Goal: Complete application form: Complete application form

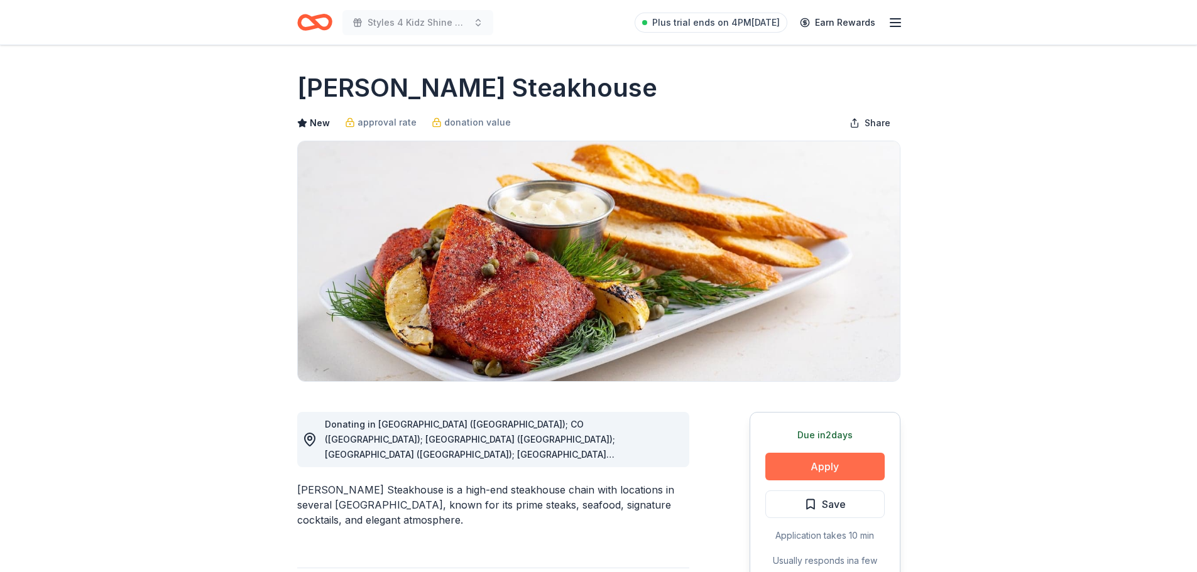
click at [810, 479] on button "Apply" at bounding box center [824, 467] width 119 height 28
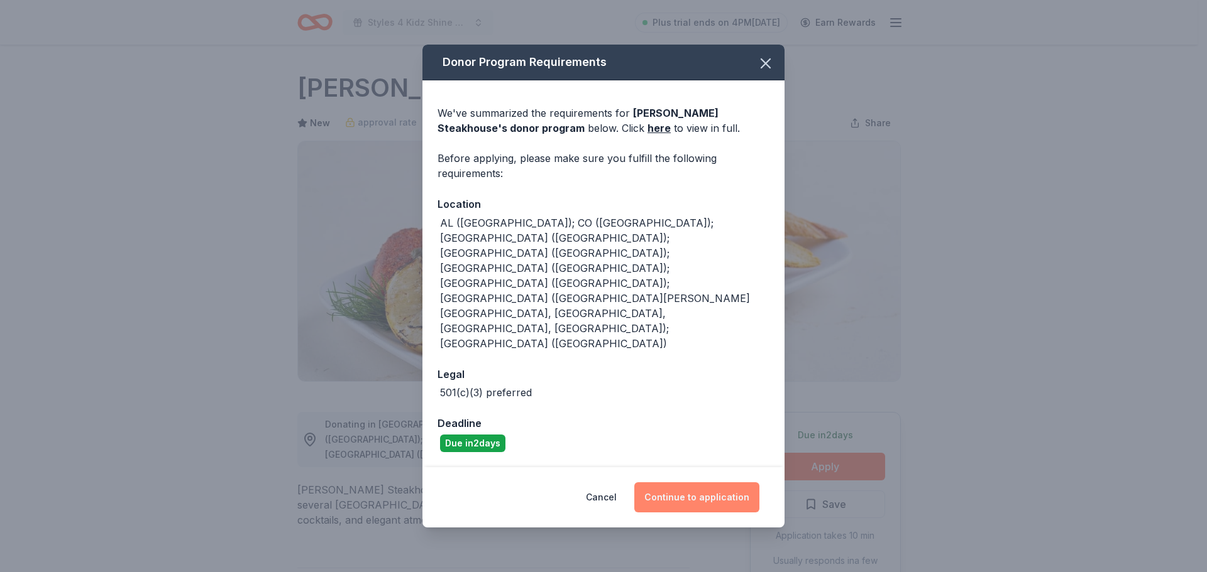
click at [666, 483] on button "Continue to application" at bounding box center [696, 498] width 125 height 30
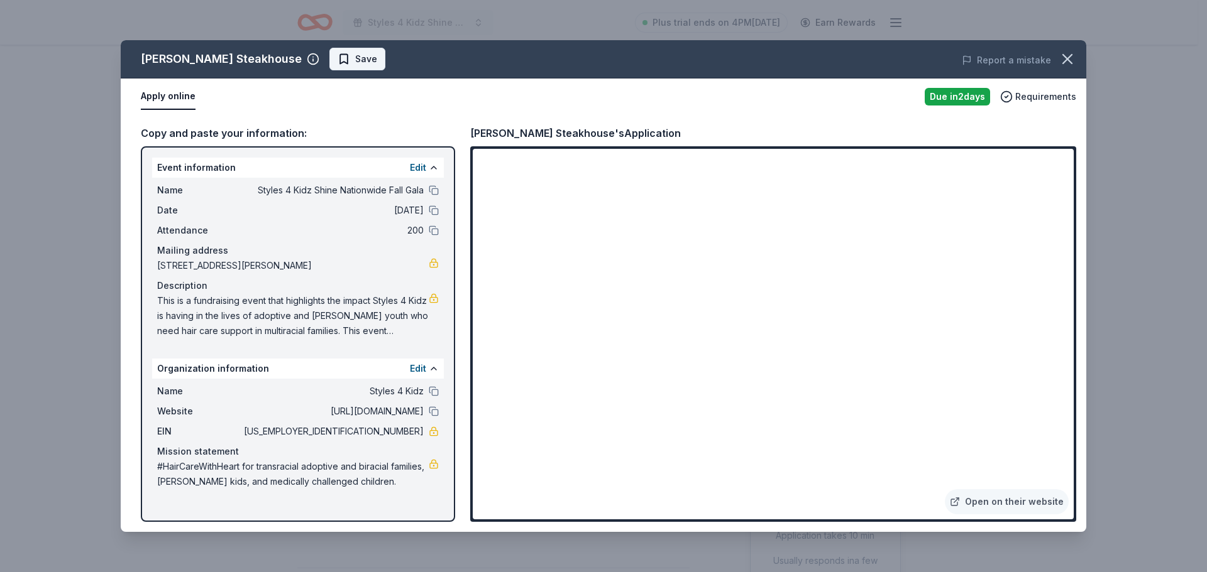
click at [355, 52] on span "Save" at bounding box center [366, 59] width 22 height 15
click at [1065, 60] on icon "button" at bounding box center [1067, 59] width 18 height 18
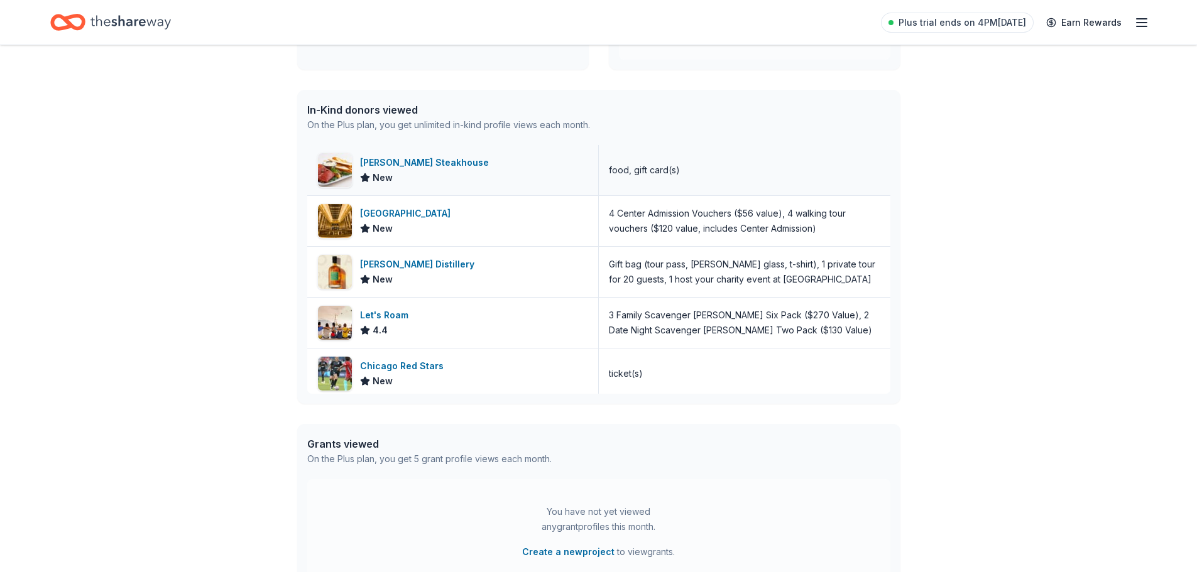
scroll to position [314, 0]
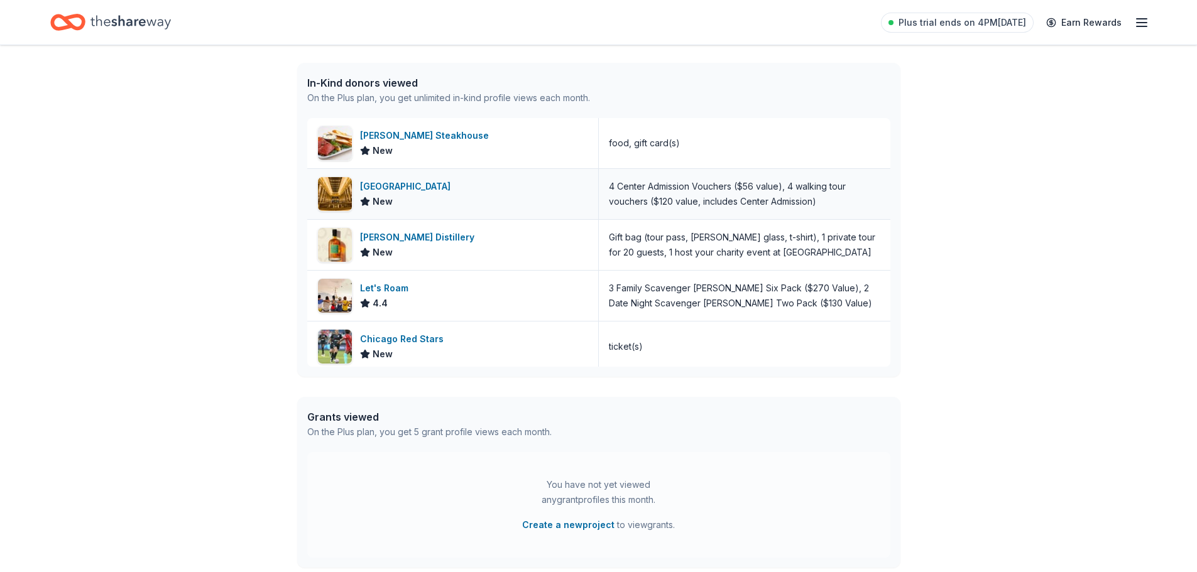
click at [398, 184] on div "Chicago Architecture Center" at bounding box center [408, 186] width 96 height 15
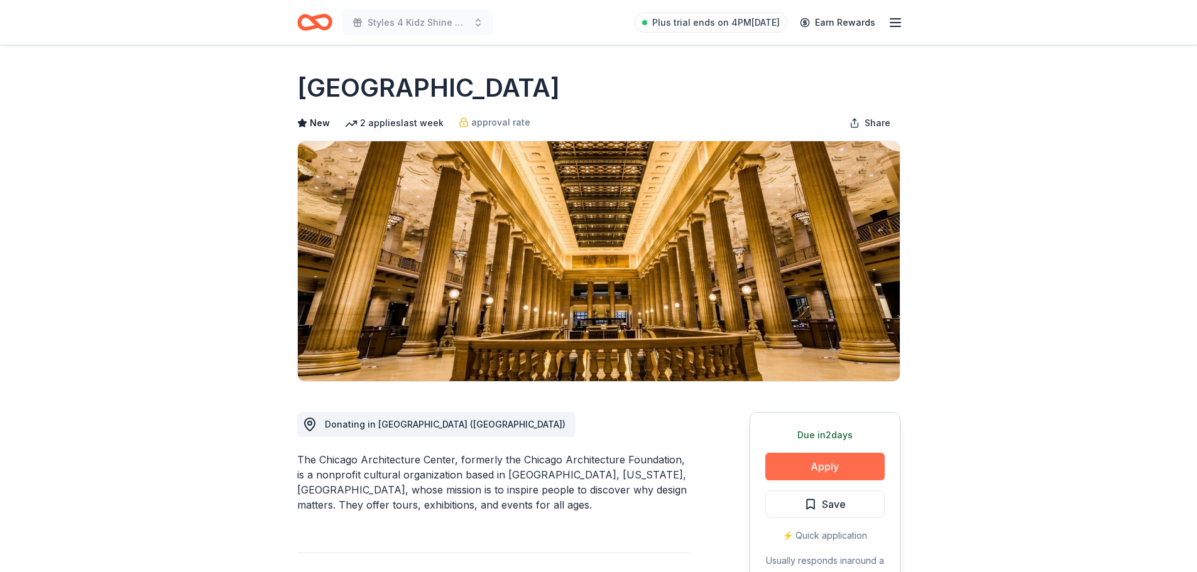
click at [787, 471] on button "Apply" at bounding box center [824, 467] width 119 height 28
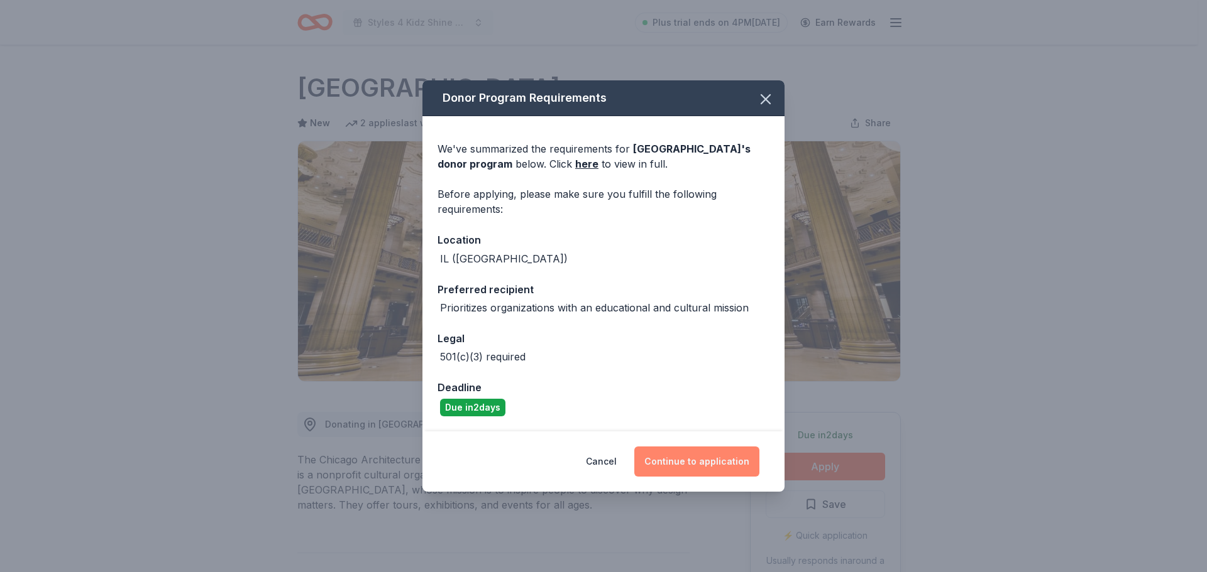
click at [701, 459] on button "Continue to application" at bounding box center [696, 462] width 125 height 30
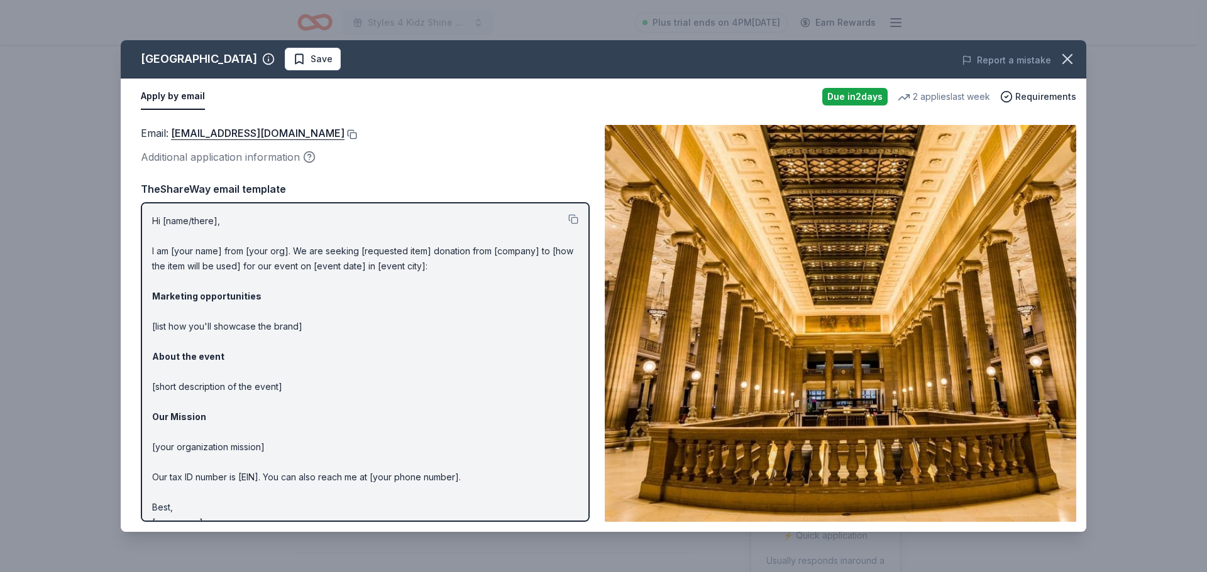
click at [348, 134] on button at bounding box center [350, 134] width 13 height 10
drag, startPoint x: 153, startPoint y: 219, endPoint x: 260, endPoint y: 389, distance: 200.8
click at [260, 389] on p "Hi [name/there], I am [your name] from [your org]. We are seeking [requested it…" at bounding box center [365, 372] width 426 height 317
click at [569, 221] on div "Hi [name/there], I am [your name] from [your org]. We are seeking [requested it…" at bounding box center [365, 362] width 449 height 320
click at [568, 219] on button at bounding box center [573, 219] width 10 height 10
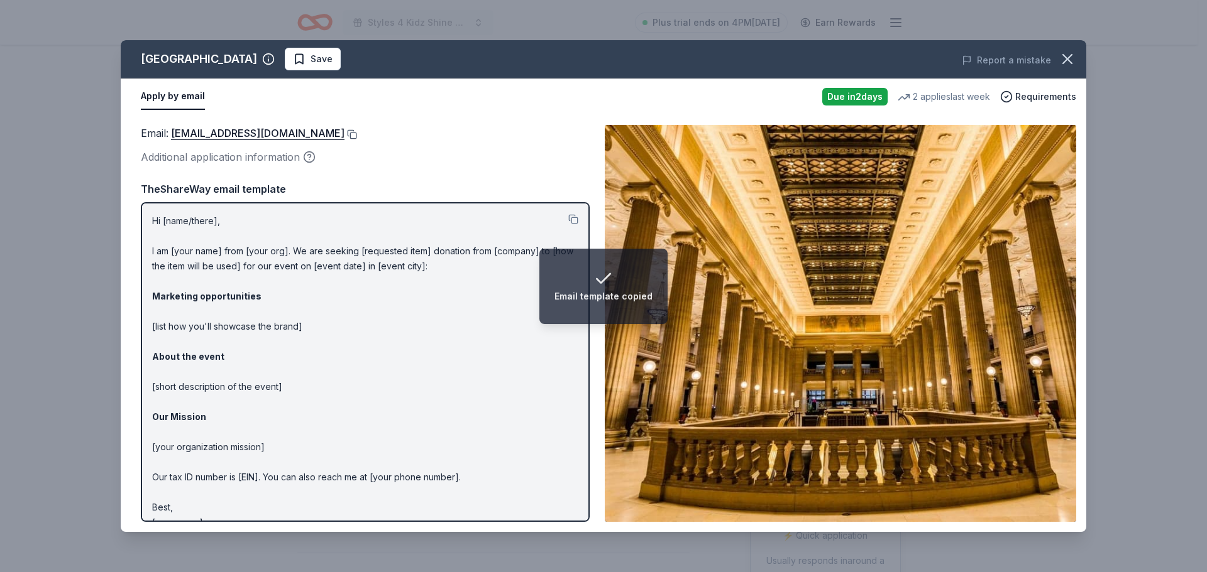
click at [346, 132] on button at bounding box center [350, 134] width 13 height 10
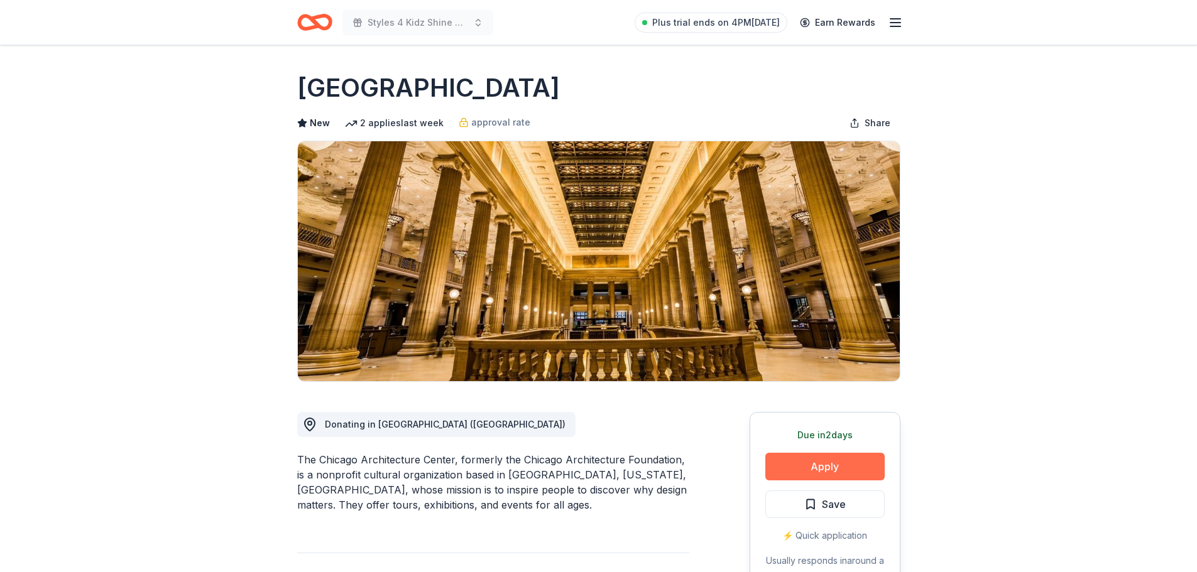
click at [838, 473] on button "Apply" at bounding box center [824, 467] width 119 height 28
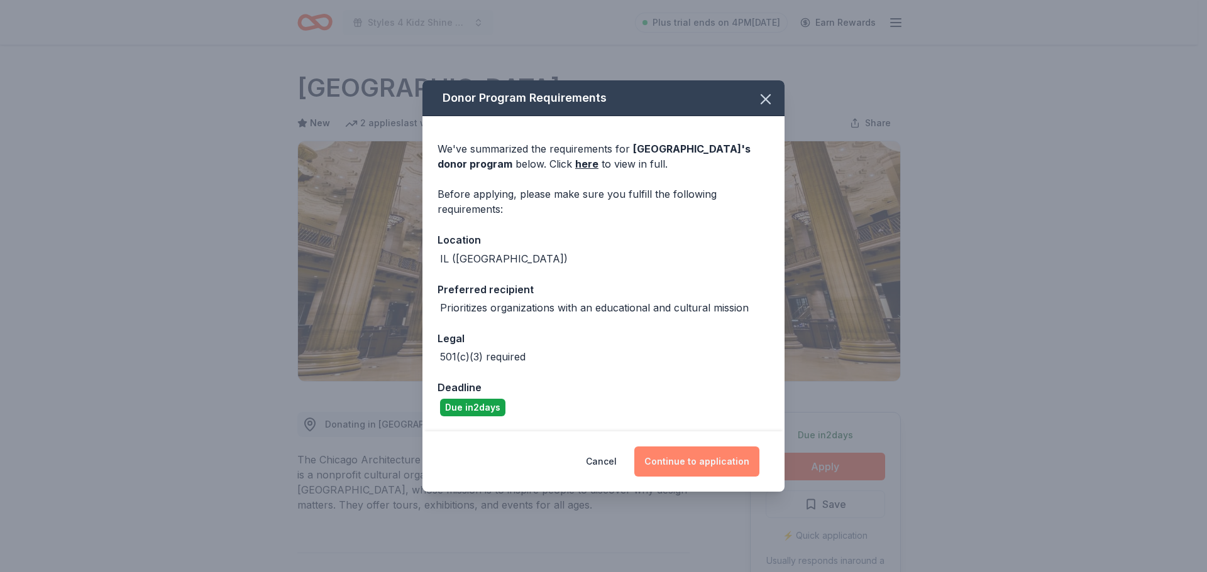
click at [690, 465] on button "Continue to application" at bounding box center [696, 462] width 125 height 30
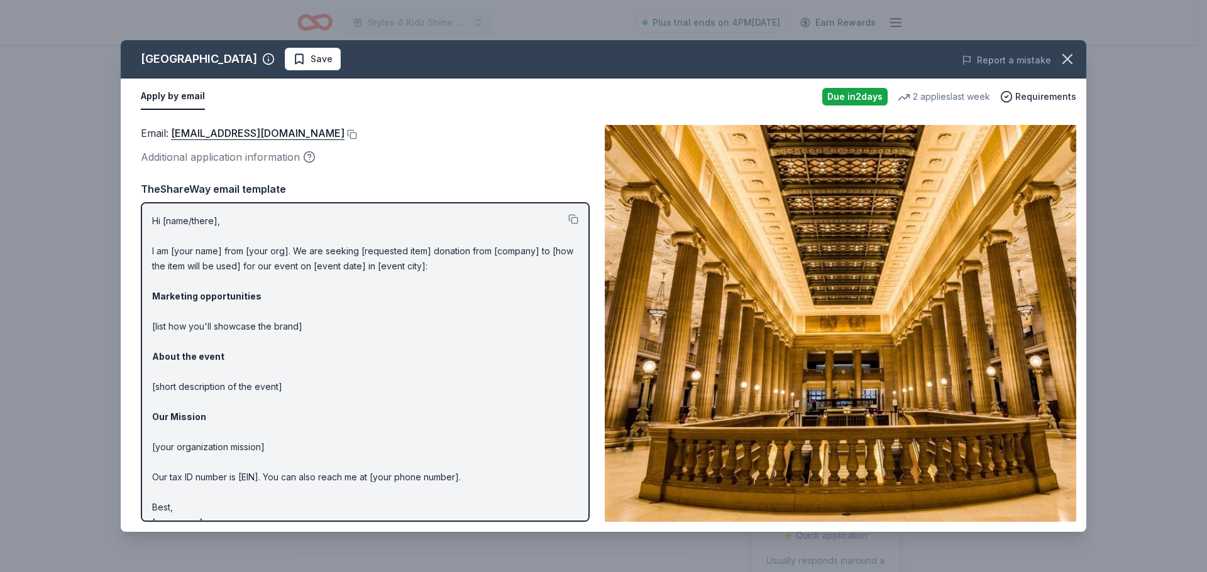
drag, startPoint x: 578, startPoint y: 439, endPoint x: 574, endPoint y: 527, distance: 87.5
click at [574, 527] on div "Email : donationrequests@architecture.org Additional application information Em…" at bounding box center [603, 323] width 965 height 417
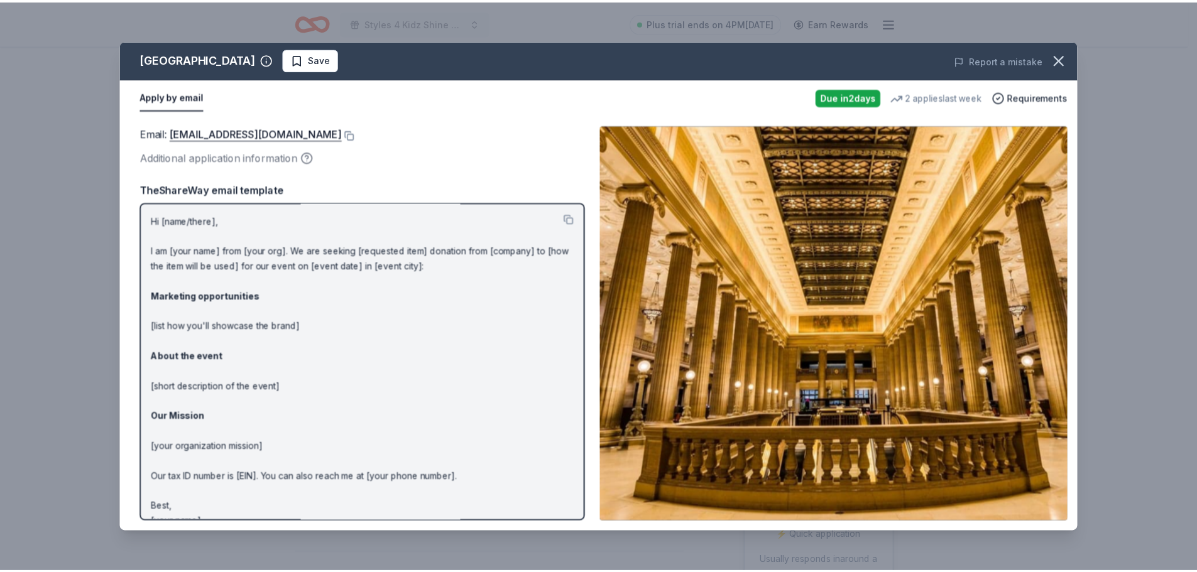
scroll to position [19, 0]
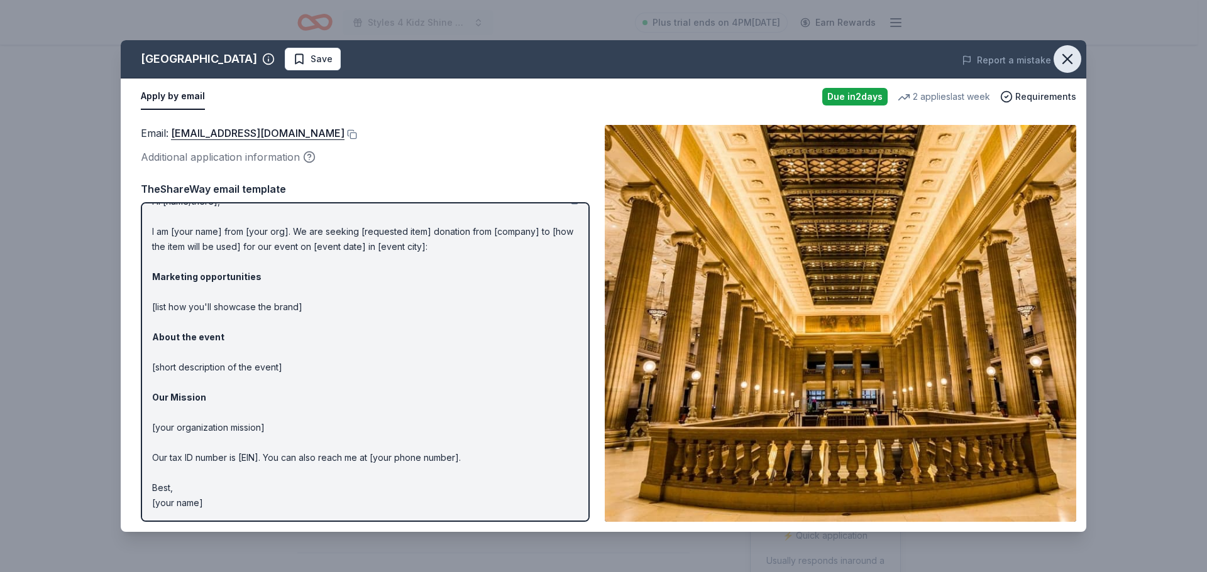
click at [1071, 64] on icon "button" at bounding box center [1067, 59] width 18 height 18
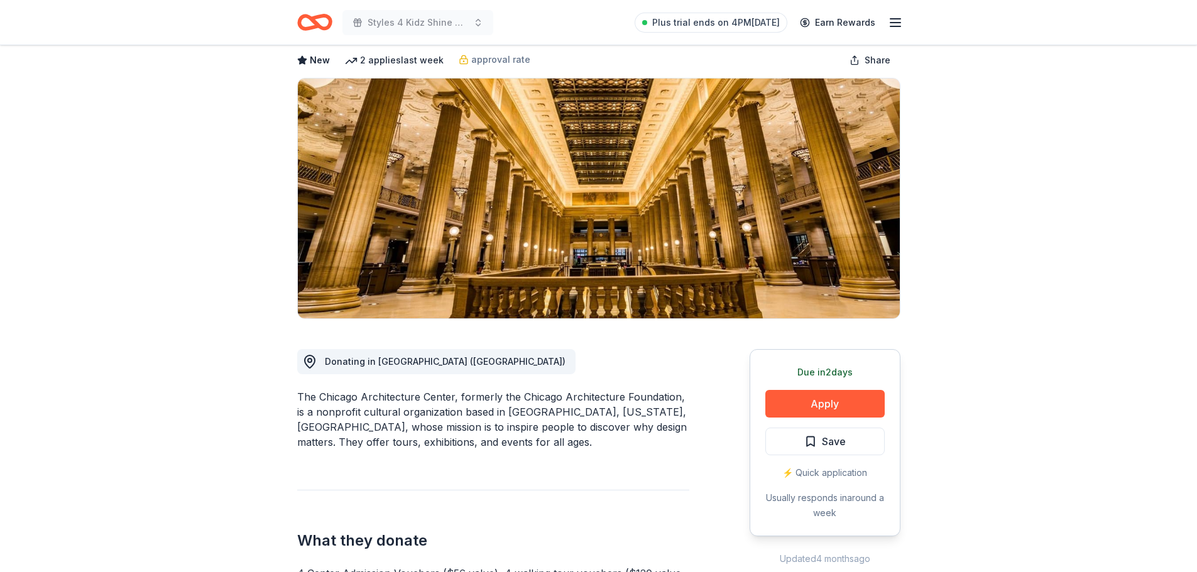
scroll to position [0, 0]
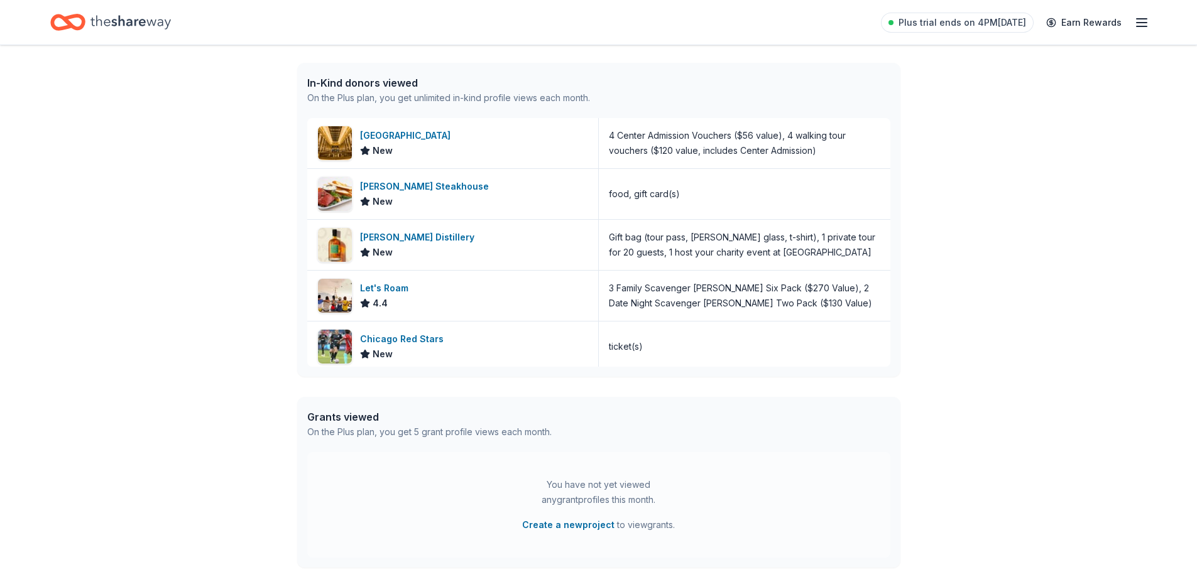
scroll to position [314, 0]
click at [410, 241] on div "[PERSON_NAME] Distillery" at bounding box center [419, 237] width 119 height 15
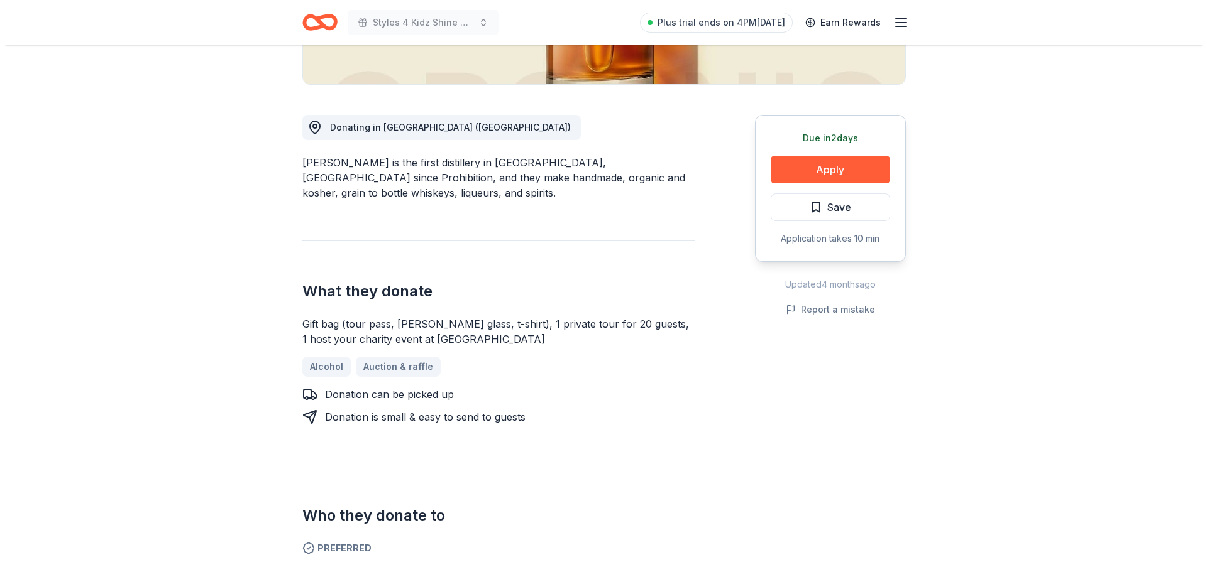
scroll to position [314, 0]
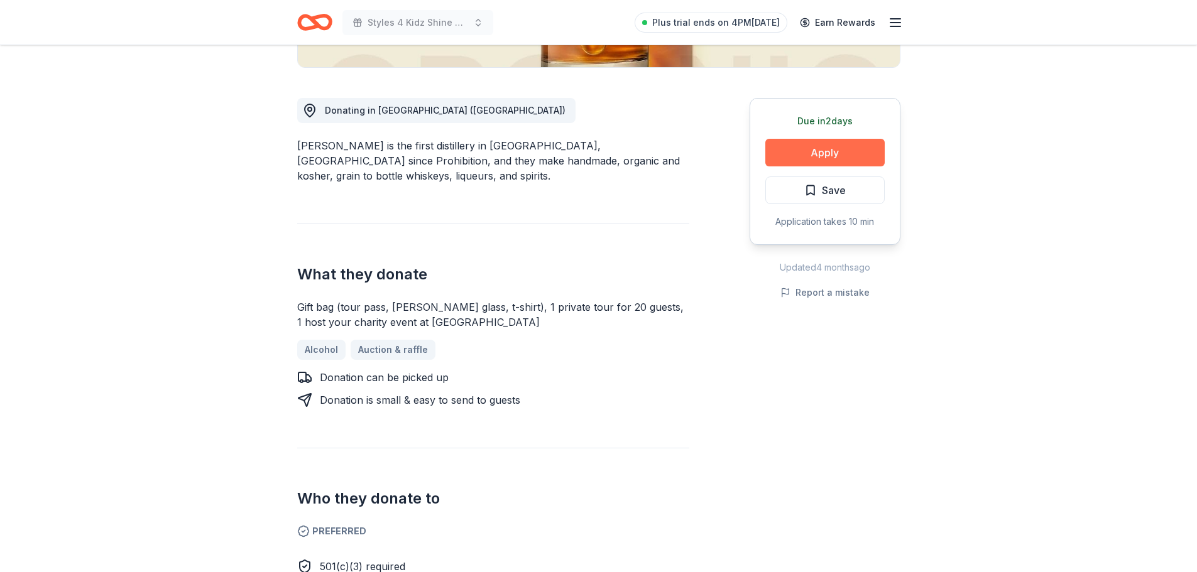
click at [819, 153] on button "Apply" at bounding box center [824, 153] width 119 height 28
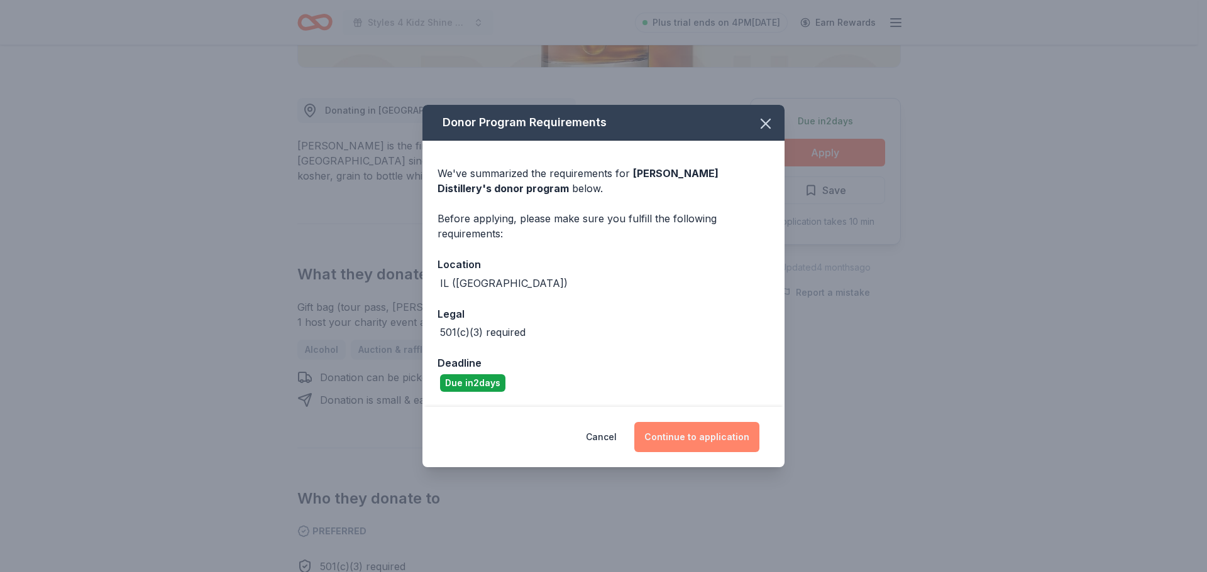
click at [674, 441] on button "Continue to application" at bounding box center [696, 437] width 125 height 30
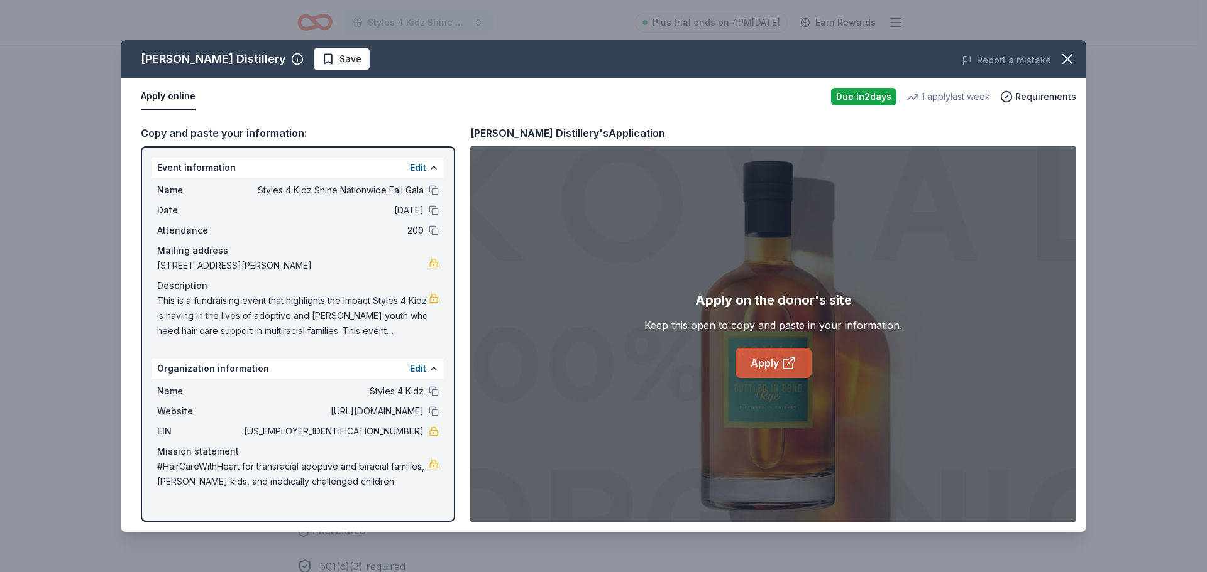
click at [765, 369] on link "Apply" at bounding box center [773, 363] width 76 height 30
